Goal: Task Accomplishment & Management: Manage account settings

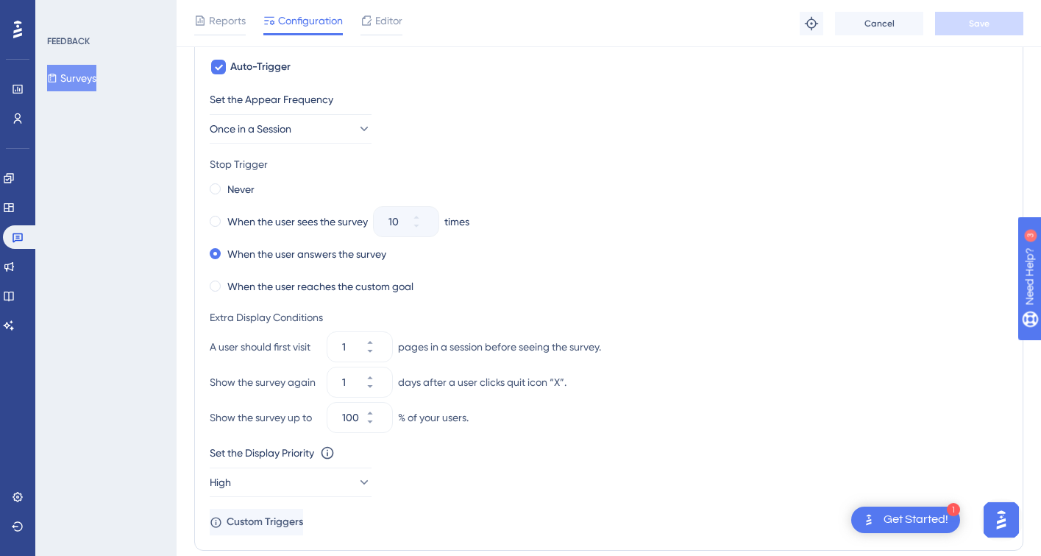
scroll to position [1084, 0]
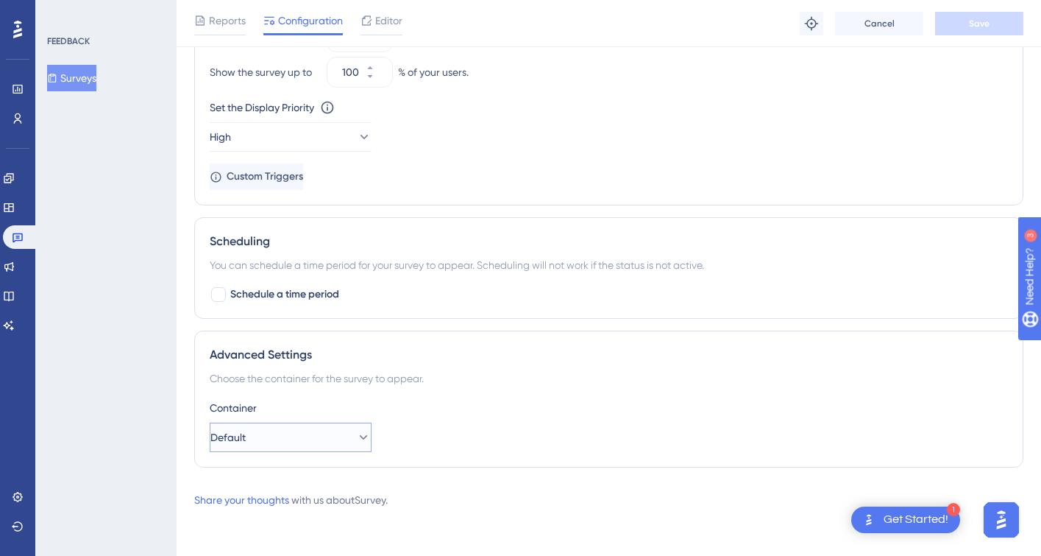
click at [324, 435] on button "Default" at bounding box center [291, 436] width 162 height 29
click at [485, 419] on div "Container Default Default Default" at bounding box center [609, 425] width 798 height 53
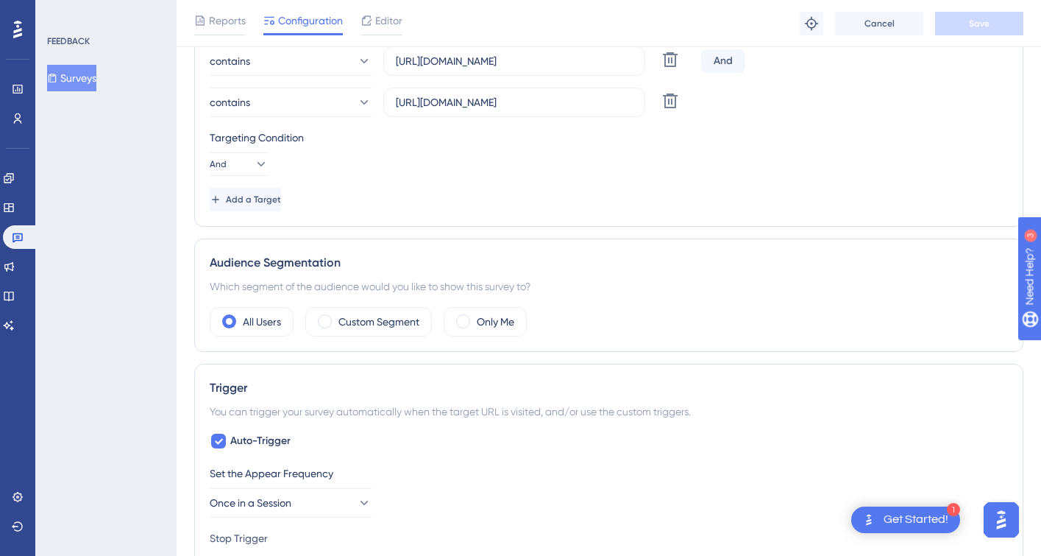
scroll to position [0, 0]
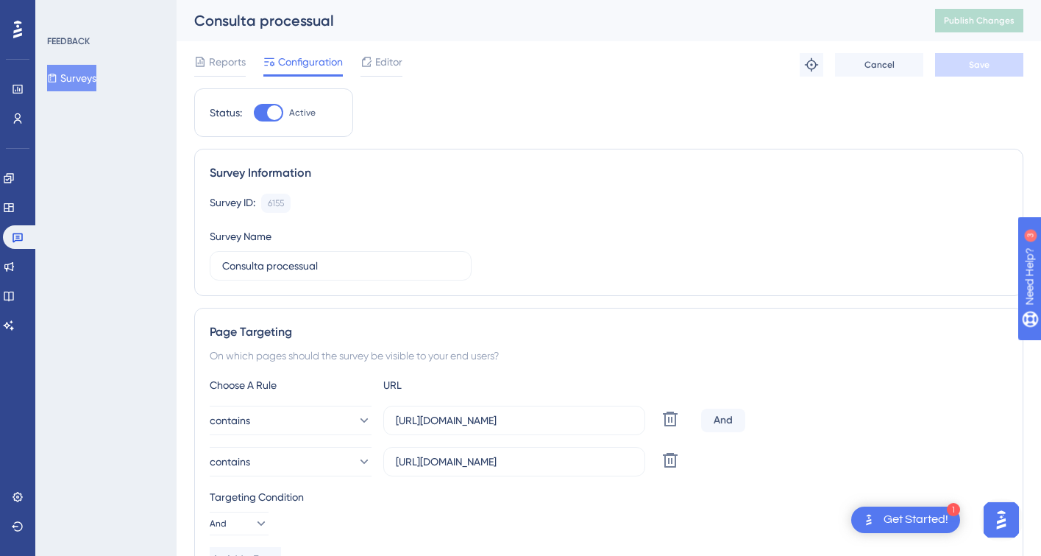
click at [18, 237] on icon at bounding box center [18, 237] width 12 height 12
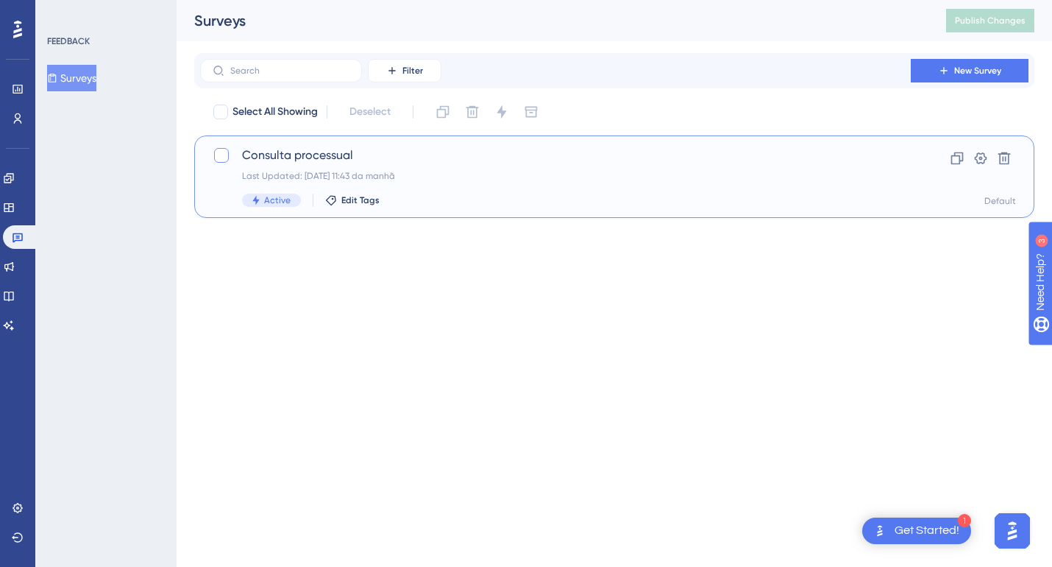
click at [224, 156] on div at bounding box center [221, 155] width 15 height 15
checkbox input "true"
click at [224, 156] on icon at bounding box center [221, 155] width 9 height 12
checkbox input "false"
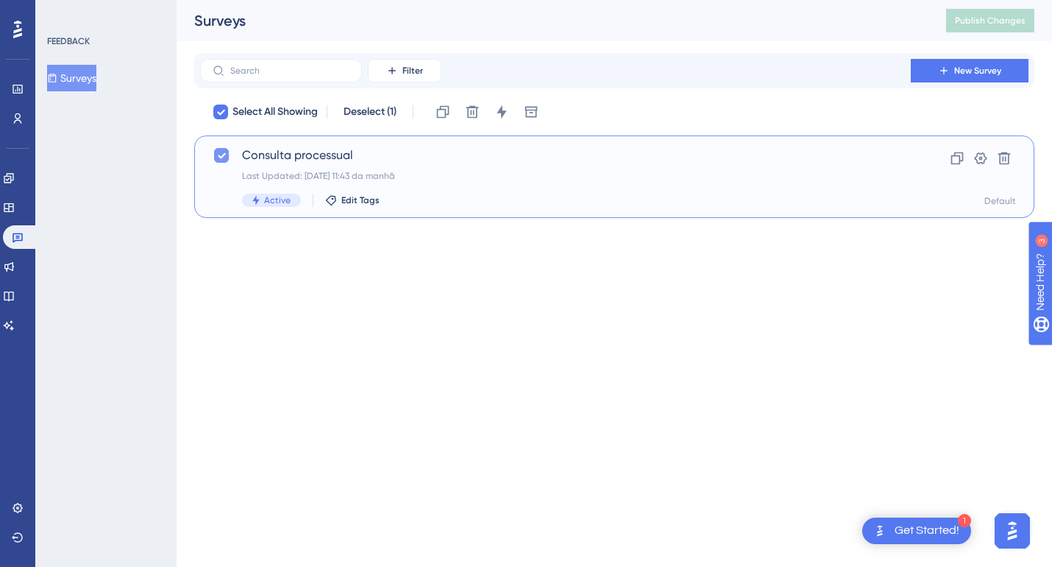
checkbox input "false"
click at [285, 152] on span "Consulta processual" at bounding box center [555, 155] width 627 height 18
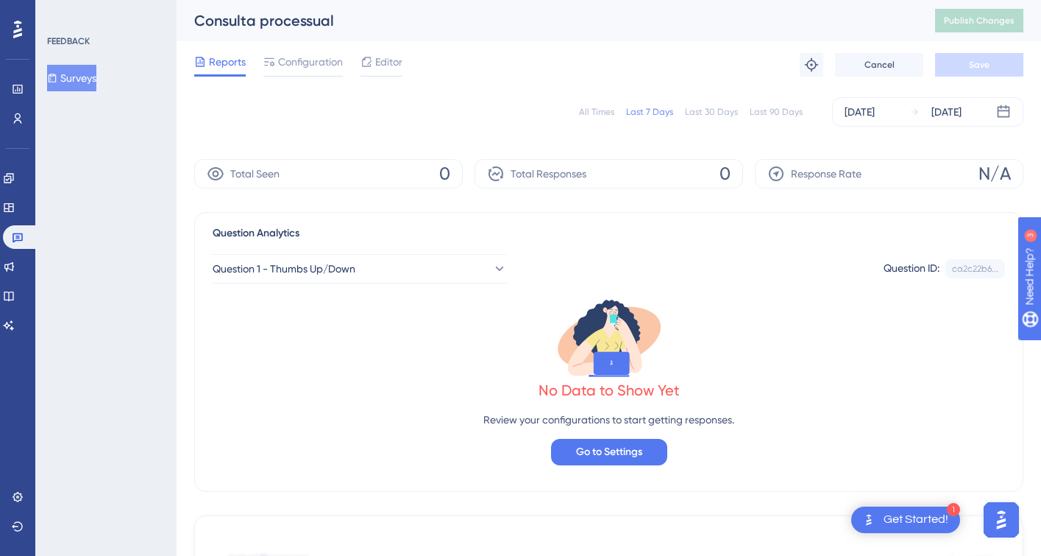
scroll to position [3, 0]
